Goal: Transaction & Acquisition: Purchase product/service

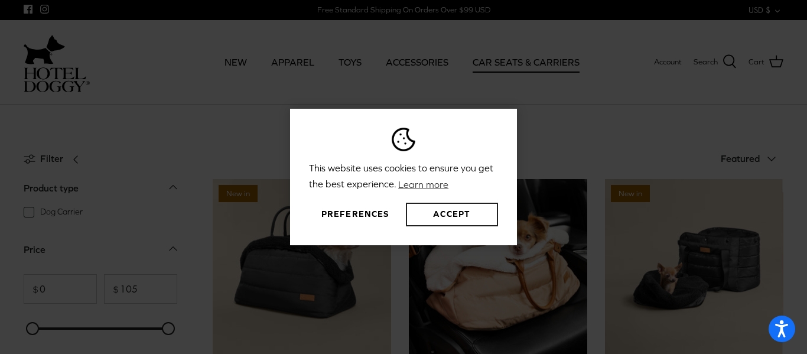
click at [463, 222] on button "Accept" at bounding box center [452, 215] width 92 height 24
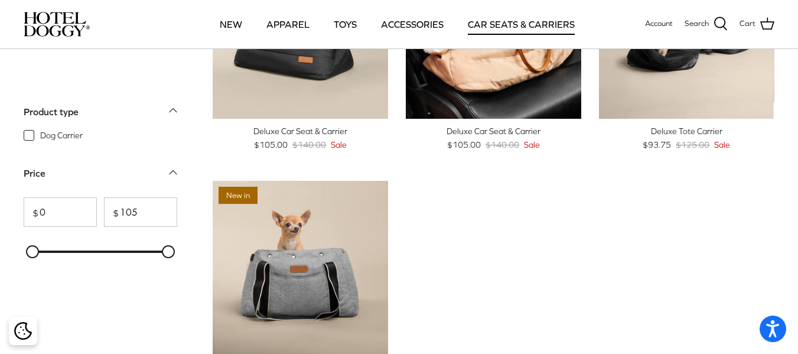
scroll to position [151, 0]
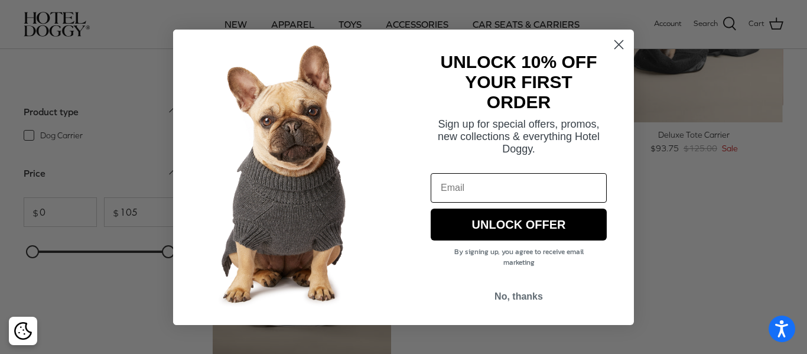
click at [620, 37] on circle "Close dialog" at bounding box center [618, 43] width 19 height 19
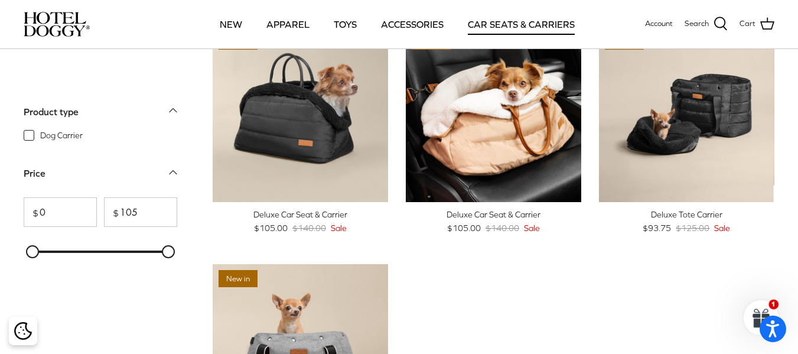
scroll to position [67, 0]
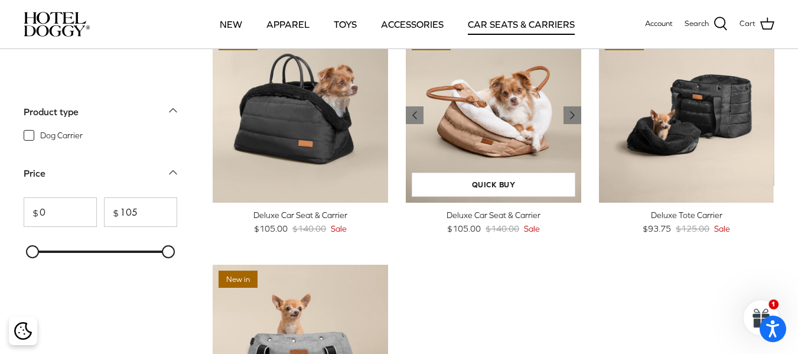
click at [517, 151] on img "Deluxe Car Seat & Carrier" at bounding box center [493, 114] width 175 height 175
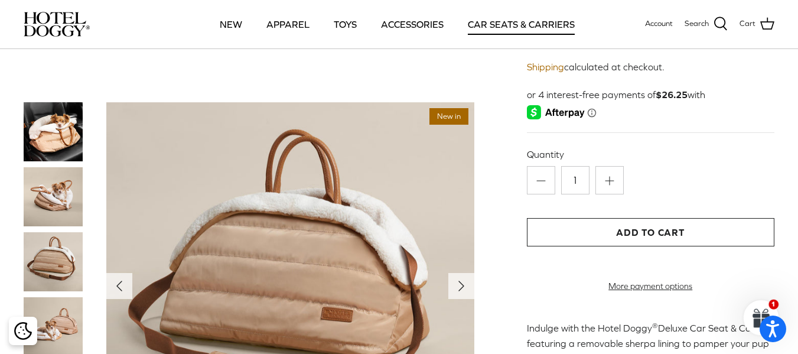
scroll to position [115, 0]
click at [37, 198] on img at bounding box center [53, 196] width 59 height 59
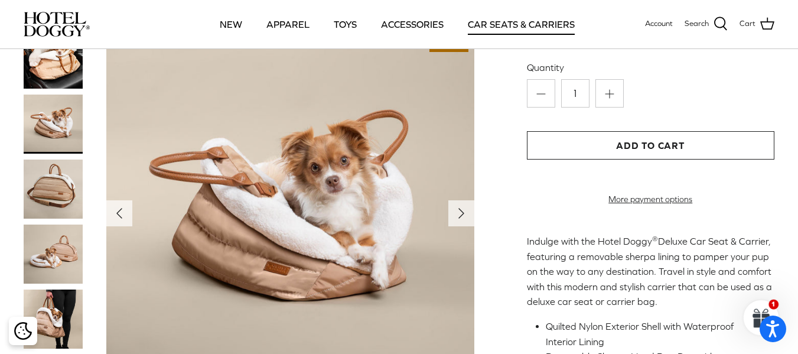
scroll to position [203, 0]
click at [69, 207] on img at bounding box center [53, 187] width 59 height 59
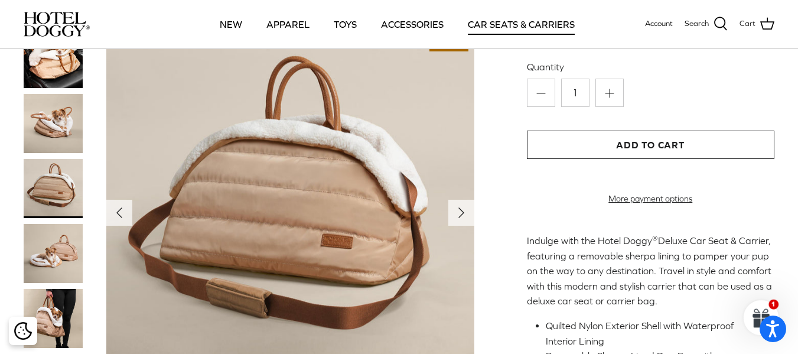
click at [56, 256] on img at bounding box center [53, 252] width 59 height 59
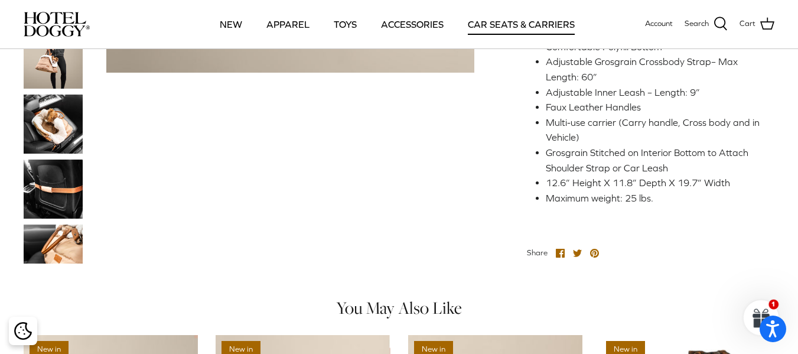
scroll to position [528, 0]
click at [78, 191] on img at bounding box center [53, 187] width 59 height 59
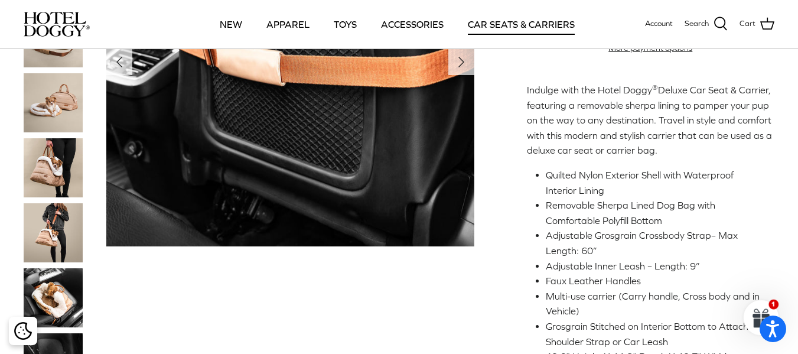
scroll to position [452, 0]
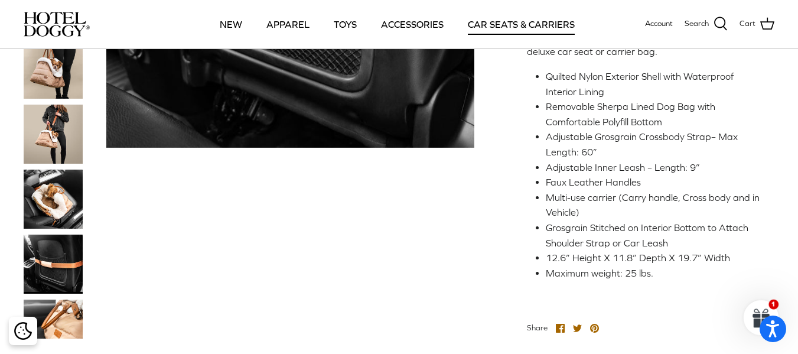
click at [61, 331] on img at bounding box center [53, 319] width 59 height 40
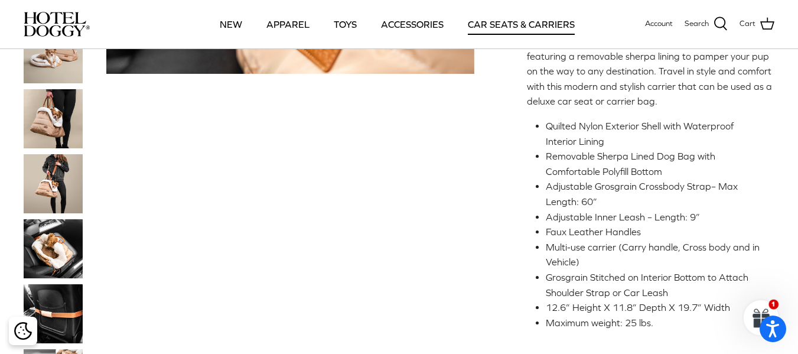
scroll to position [401, 0]
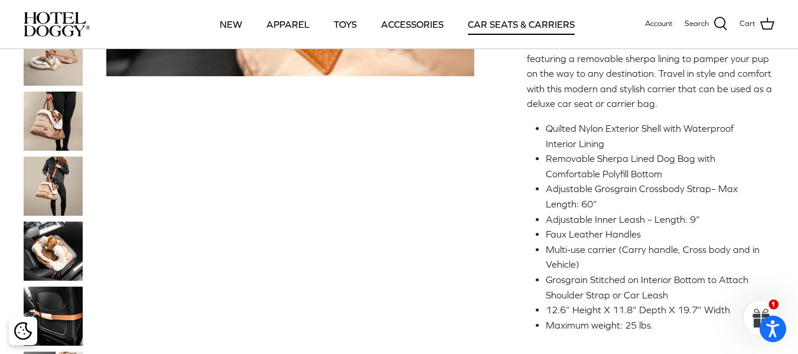
click at [57, 280] on img at bounding box center [53, 250] width 59 height 59
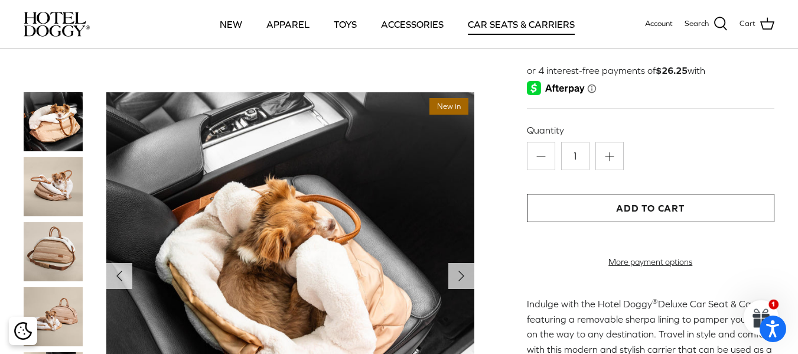
scroll to position [139, 0]
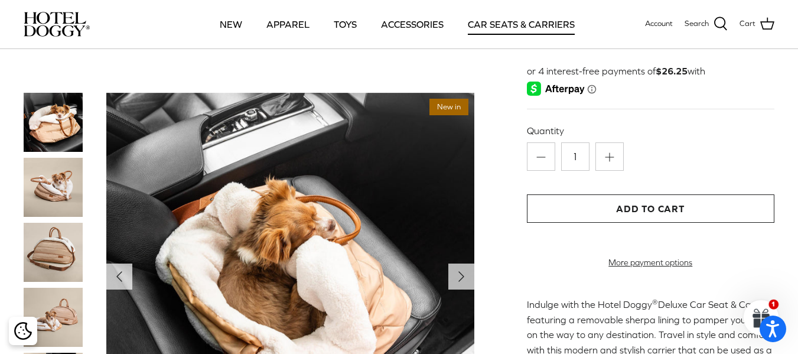
click at [58, 253] on img at bounding box center [53, 251] width 59 height 59
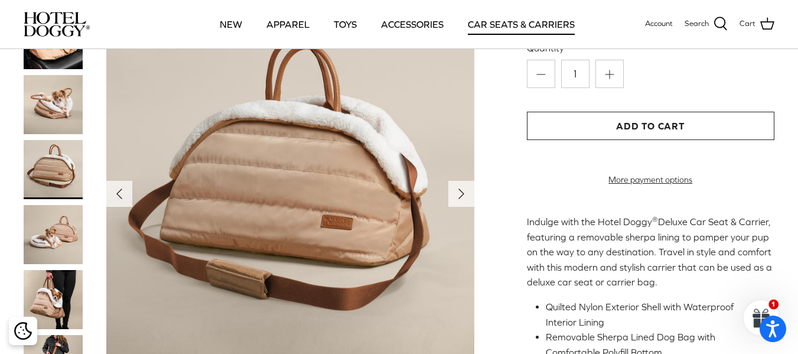
scroll to position [223, 0]
